Goal: Transaction & Acquisition: Purchase product/service

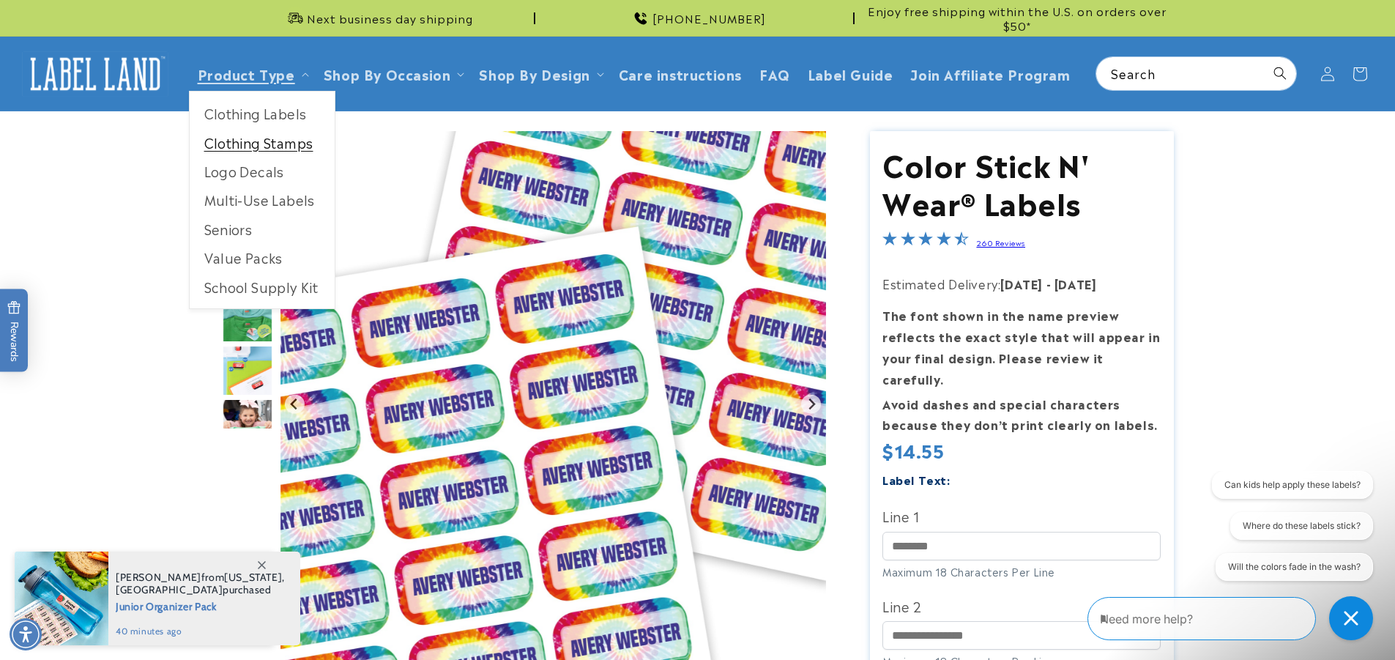
click at [279, 143] on link "Clothing Stamps" at bounding box center [262, 142] width 145 height 29
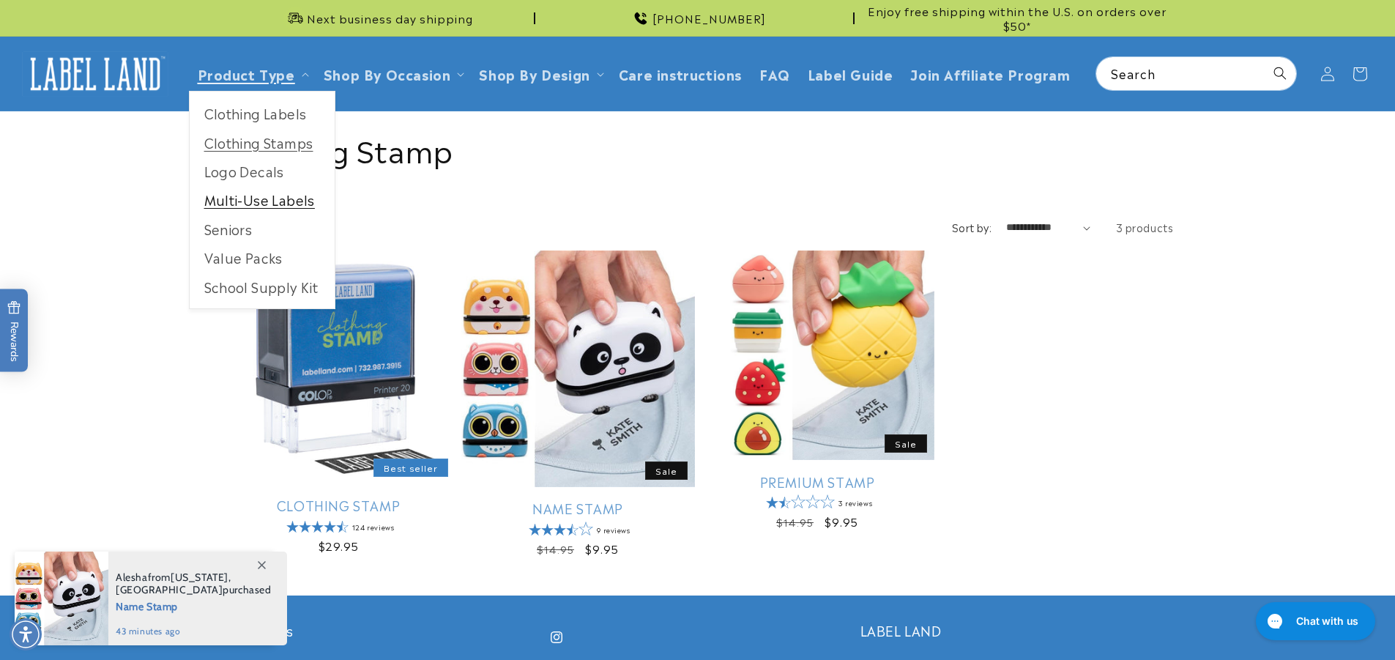
click at [236, 194] on link "Multi-Use Labels" at bounding box center [262, 199] width 145 height 29
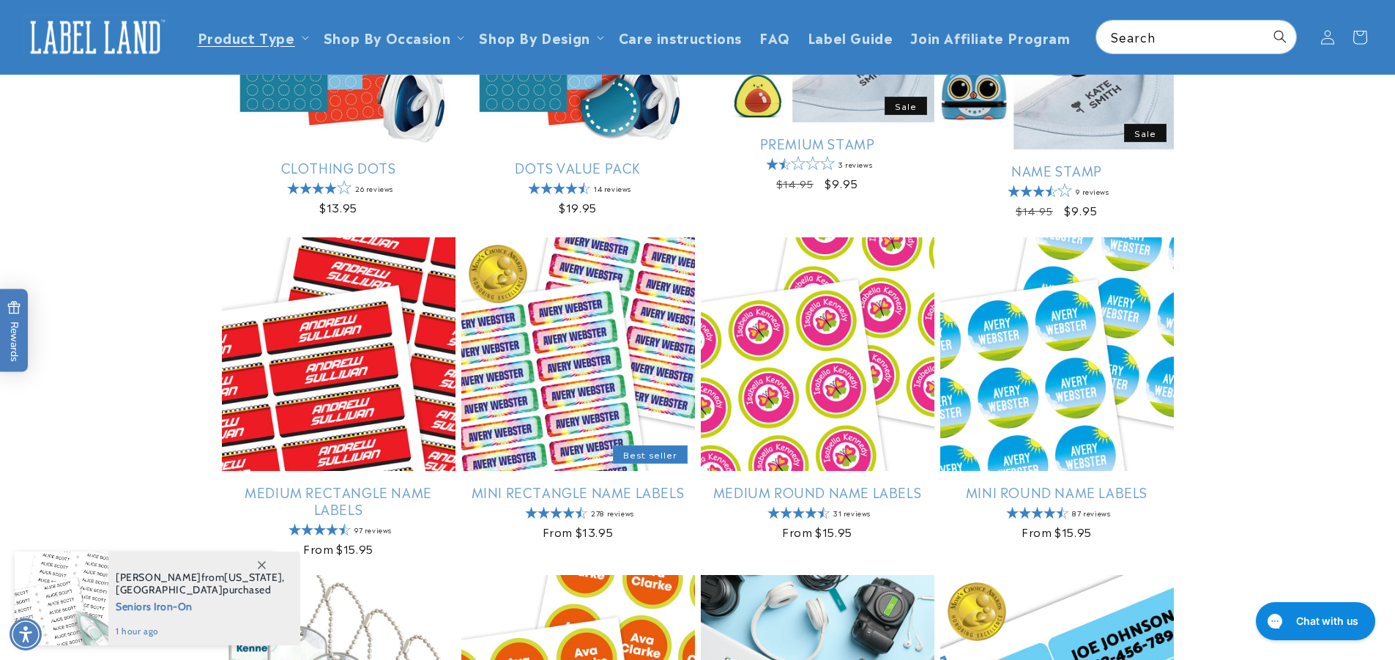
scroll to position [73, 0]
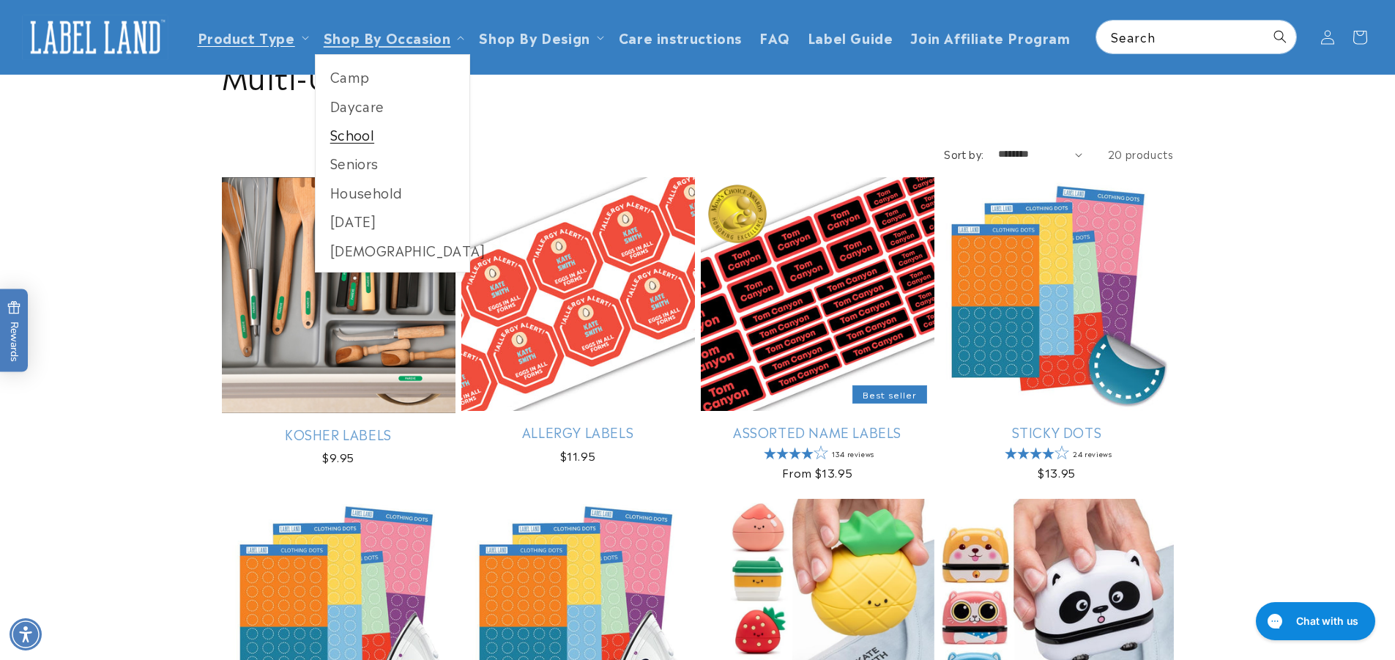
click at [359, 135] on link "School" at bounding box center [393, 134] width 154 height 29
